Goal: Task Accomplishment & Management: Understand process/instructions

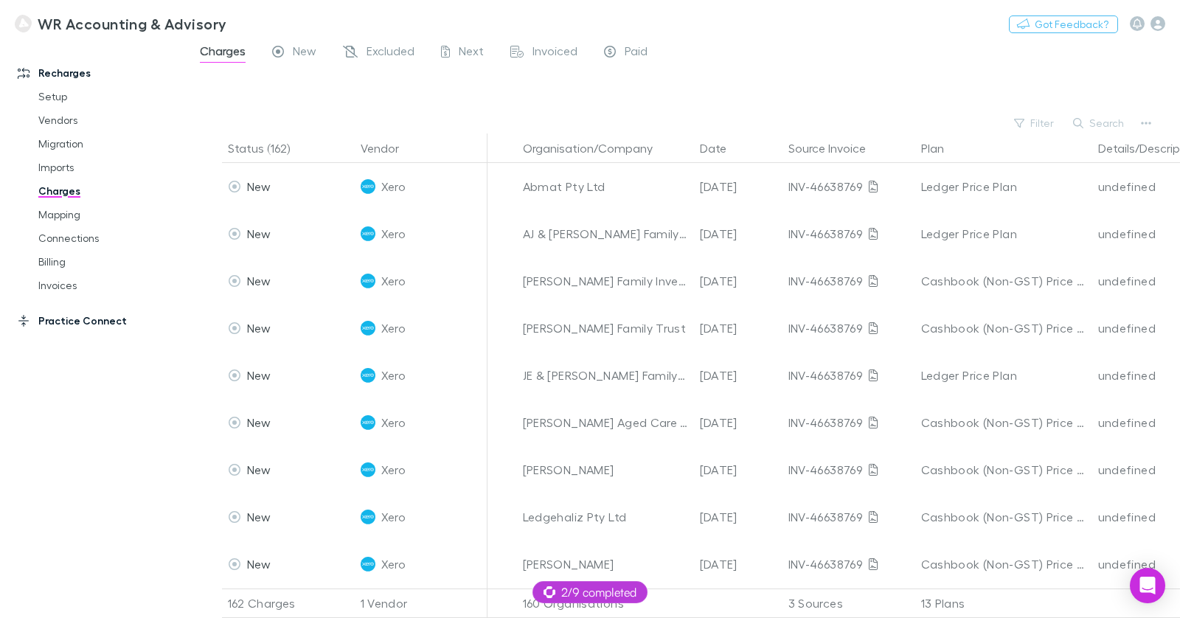
click at [99, 316] on link "Practice Connect" at bounding box center [93, 321] width 181 height 24
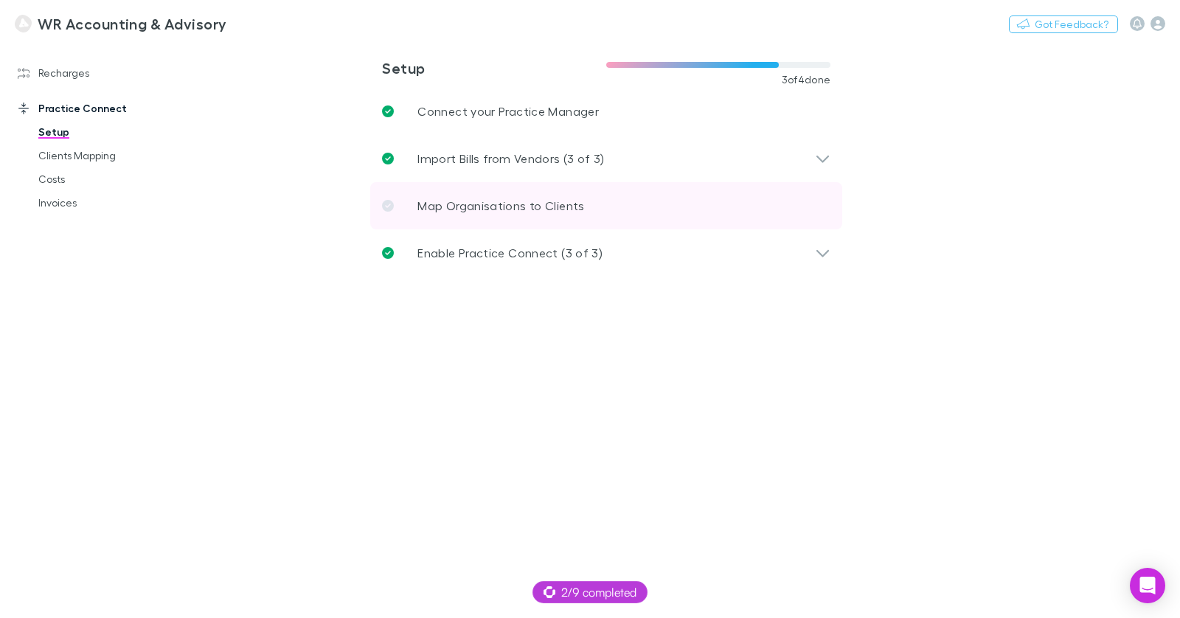
click at [471, 202] on p "Map Organisations to Clients" at bounding box center [501, 206] width 167 height 18
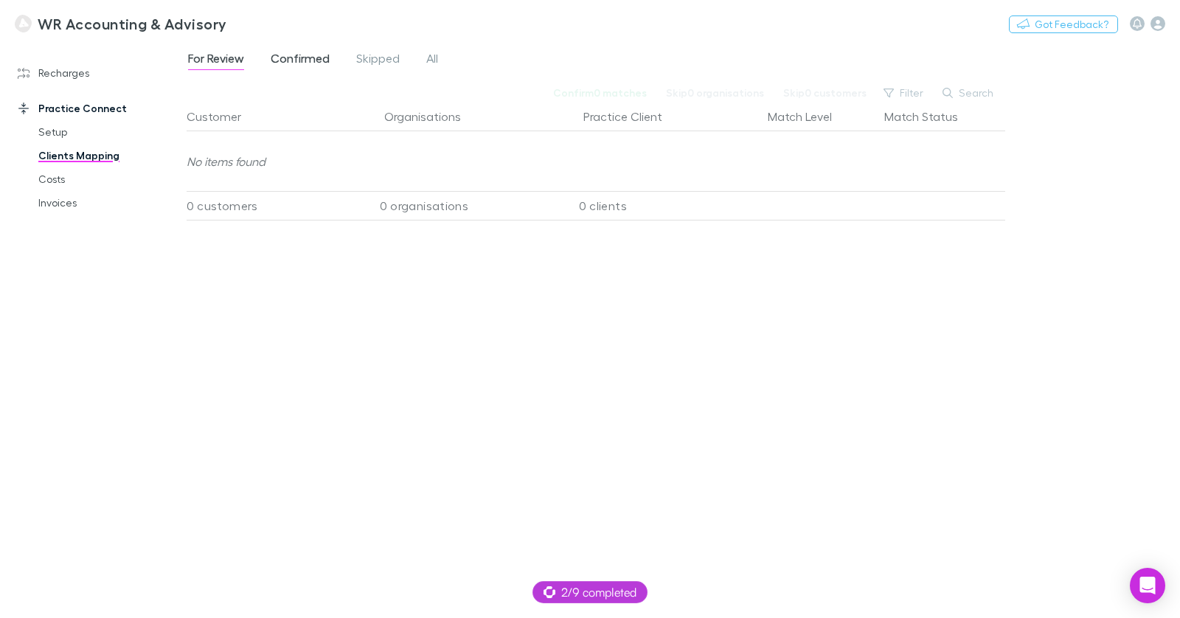
click at [318, 55] on span "Confirmed" at bounding box center [300, 60] width 59 height 19
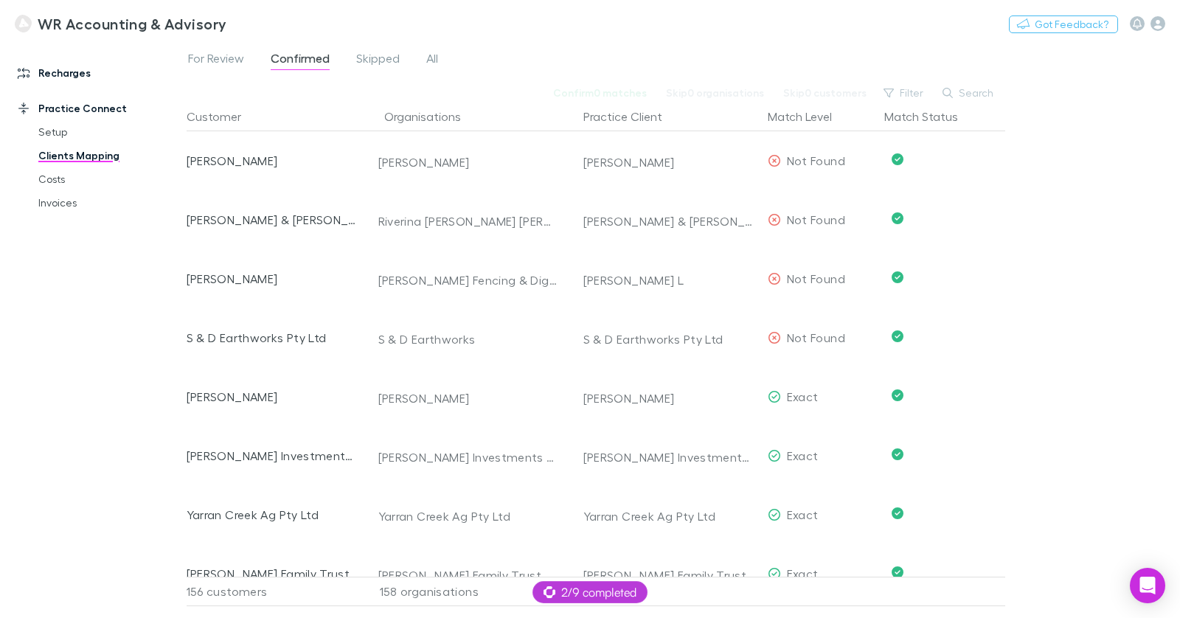
click at [70, 71] on link "Recharges" at bounding box center [93, 73] width 181 height 24
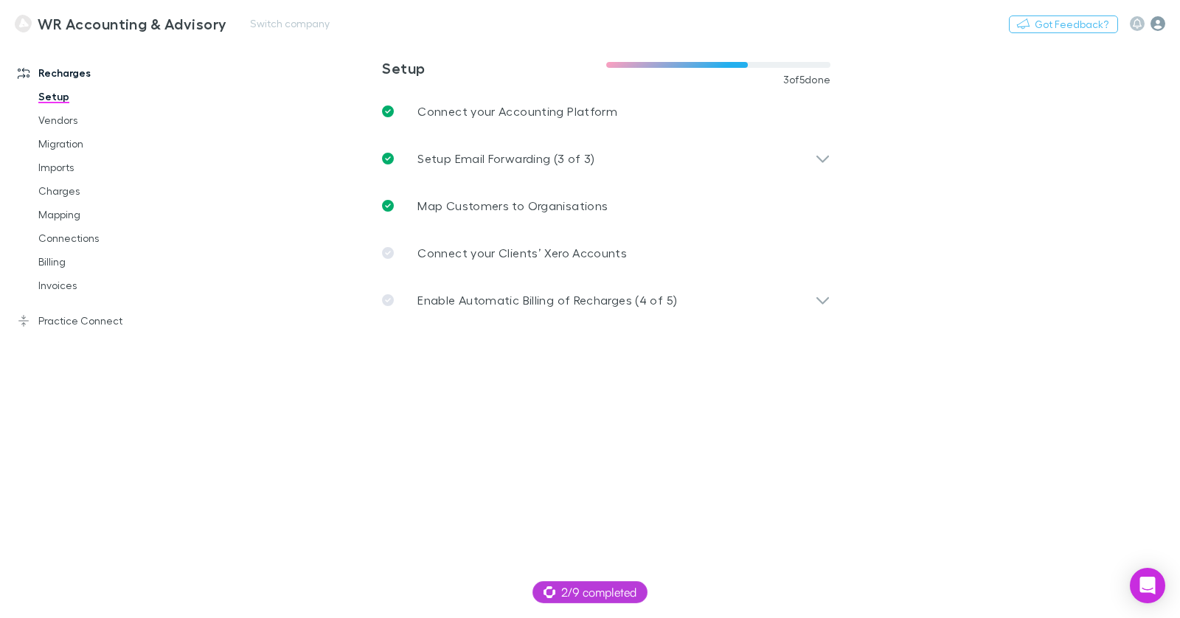
click at [1151, 22] on icon "button" at bounding box center [1158, 23] width 15 height 15
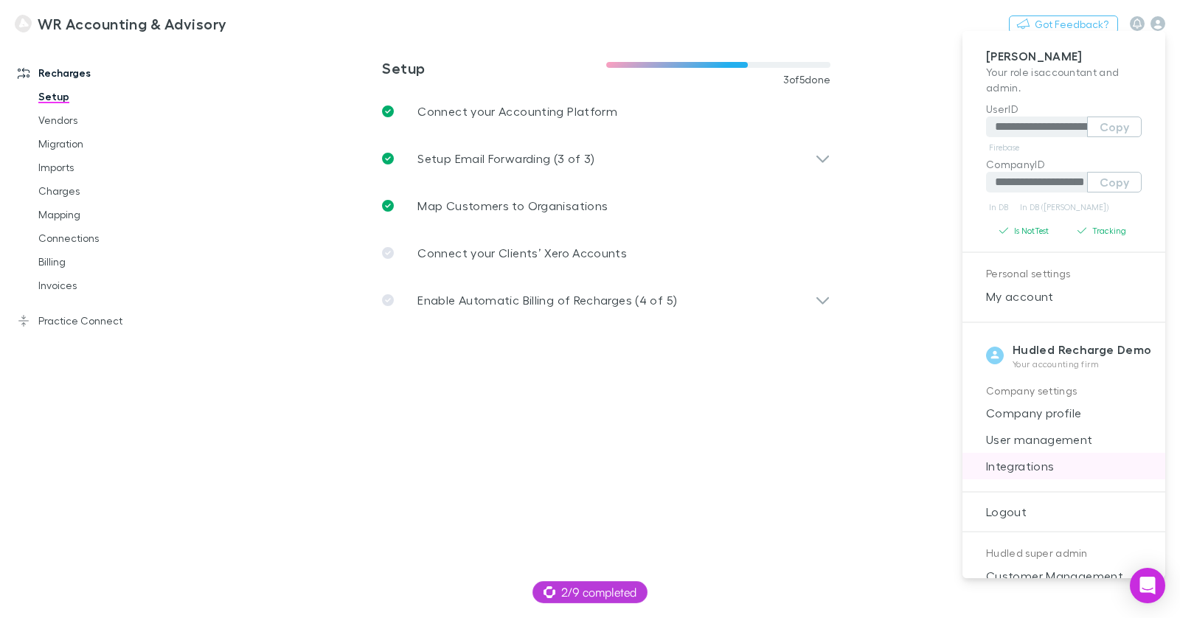
drag, startPoint x: 1030, startPoint y: 463, endPoint x: 1016, endPoint y: 452, distance: 17.9
click at [1030, 463] on span "Integrations" at bounding box center [1064, 466] width 179 height 18
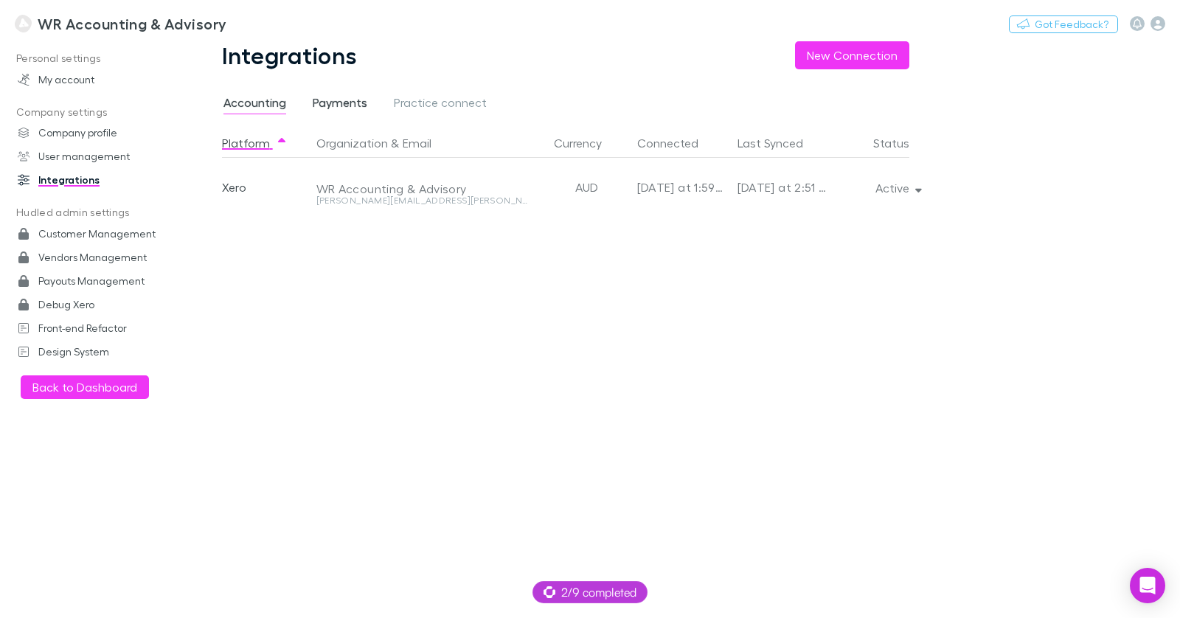
click at [347, 101] on span "Payments" at bounding box center [340, 104] width 55 height 19
click at [249, 100] on span "Accounting" at bounding box center [255, 104] width 63 height 19
click at [87, 24] on h3 "WR Accounting & Advisory" at bounding box center [132, 24] width 189 height 18
